Goal: Transaction & Acquisition: Purchase product/service

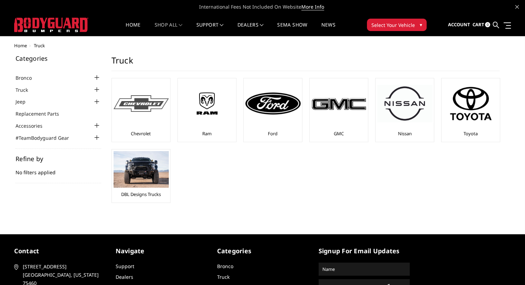
click at [157, 115] on div at bounding box center [141, 103] width 55 height 47
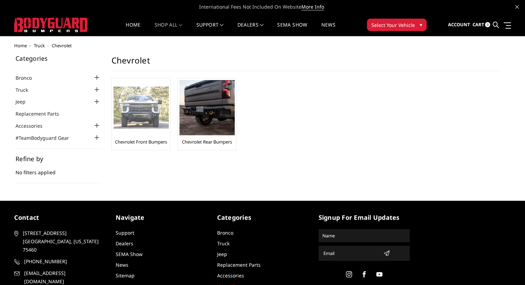
click at [159, 122] on img at bounding box center [141, 108] width 55 height 42
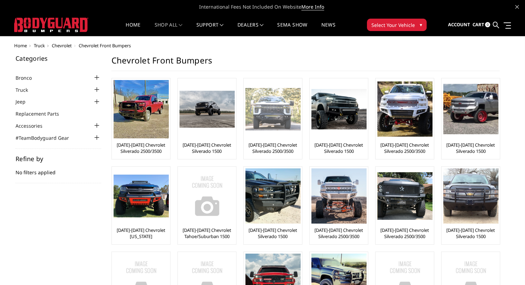
click at [278, 117] on img at bounding box center [273, 109] width 55 height 42
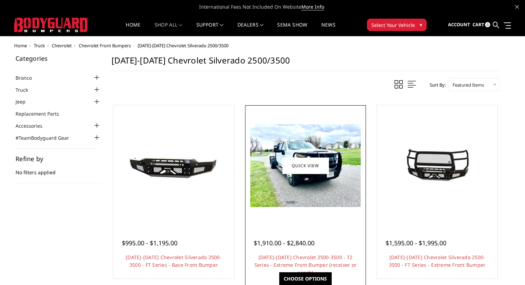
click at [320, 176] on img at bounding box center [305, 165] width 111 height 83
